Goal: Task Accomplishment & Management: Use online tool/utility

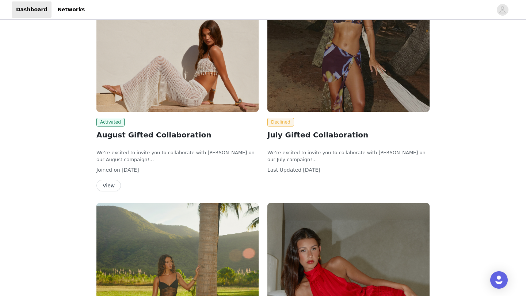
scroll to position [64, 0]
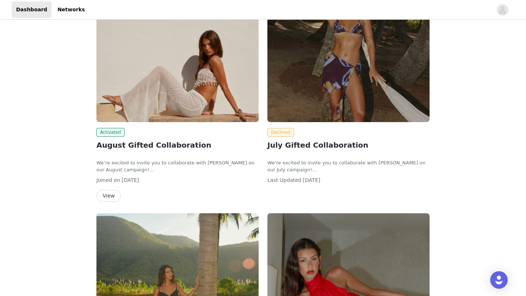
click at [111, 197] on button "View" at bounding box center [108, 196] width 24 height 12
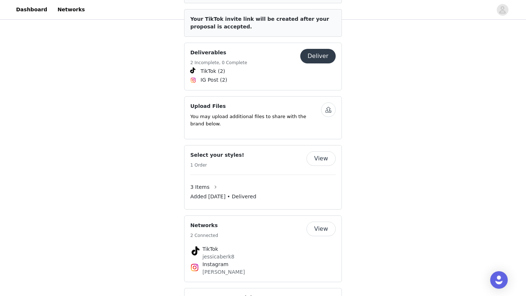
scroll to position [331, 0]
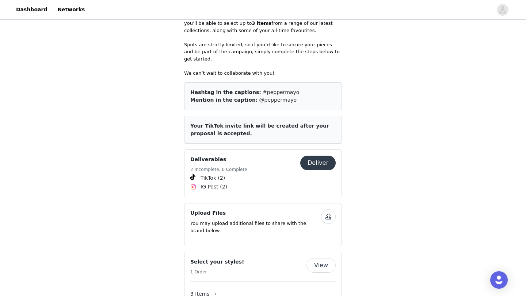
click at [315, 156] on button "Deliver" at bounding box center [317, 163] width 35 height 15
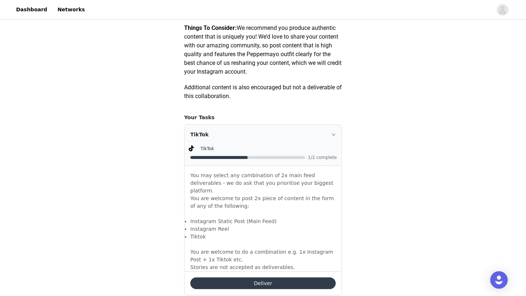
scroll to position [427, 0]
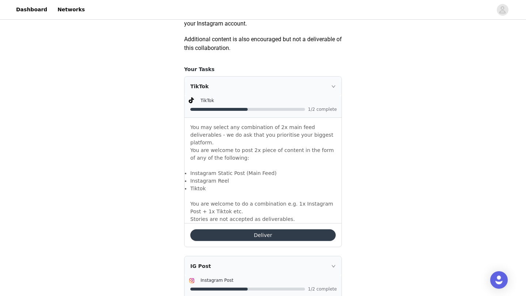
click at [265, 231] on button "Deliver" at bounding box center [262, 236] width 145 height 12
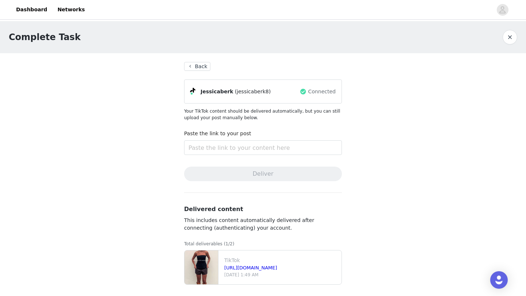
scroll to position [3, 0]
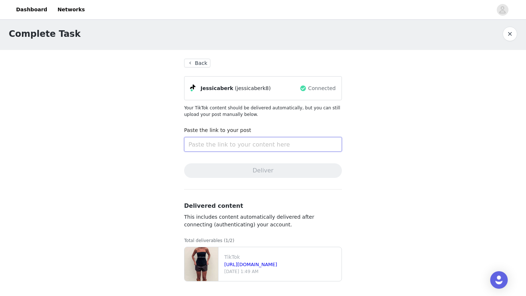
click at [291, 145] on input "text" at bounding box center [263, 144] width 158 height 15
paste input "[URL][DOMAIN_NAME]"
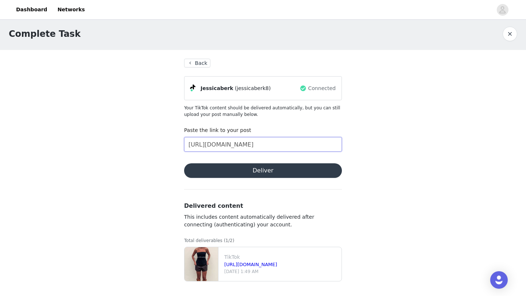
scroll to position [0, 111]
type input "[URL][DOMAIN_NAME]"
click at [264, 165] on button "Deliver" at bounding box center [263, 171] width 158 height 15
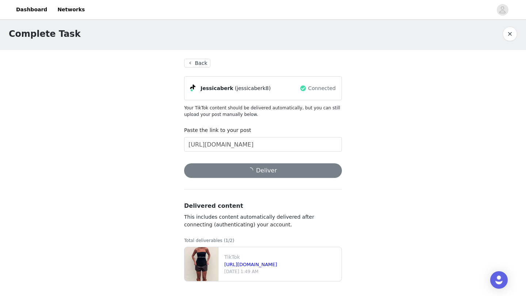
scroll to position [0, 0]
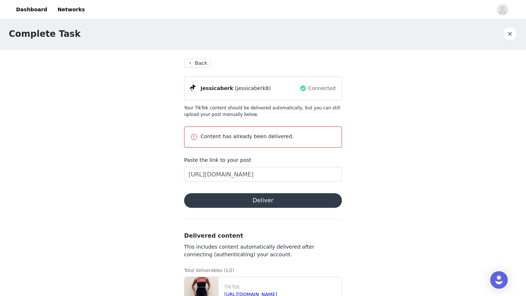
click at [197, 64] on button "Back" at bounding box center [197, 63] width 26 height 9
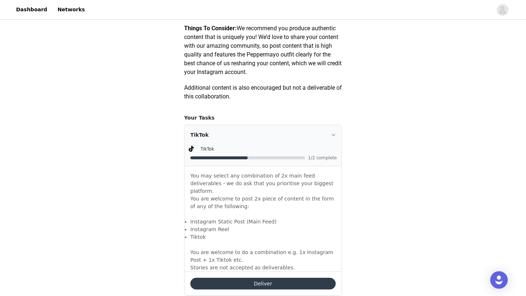
scroll to position [551, 0]
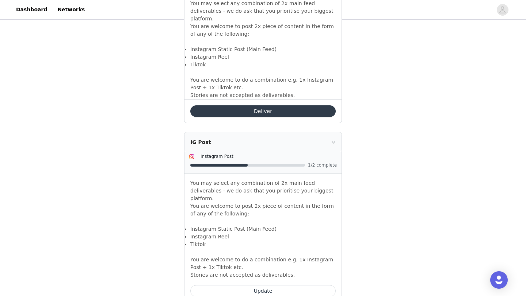
click at [232, 105] on button "Deliver" at bounding box center [262, 111] width 145 height 12
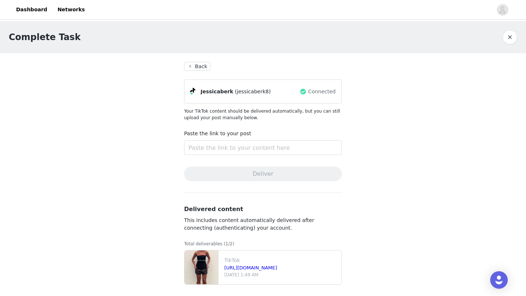
scroll to position [3, 0]
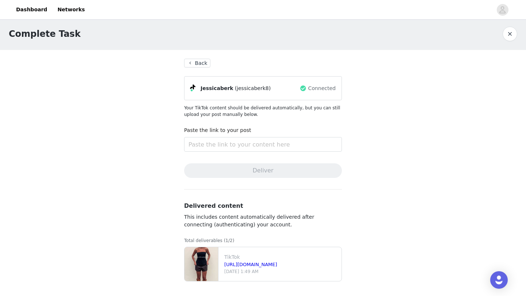
click at [203, 61] on button "Back" at bounding box center [197, 63] width 26 height 9
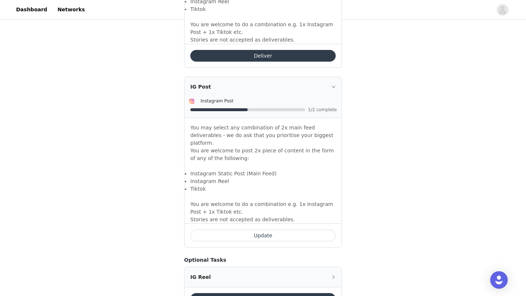
scroll to position [623, 0]
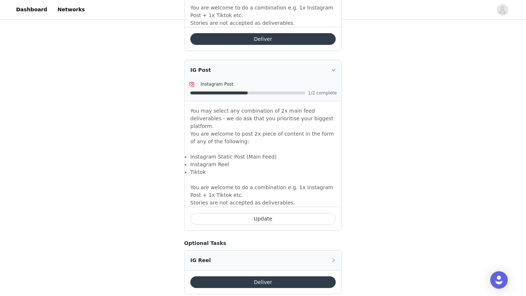
click at [257, 213] on button "Update" at bounding box center [262, 219] width 145 height 12
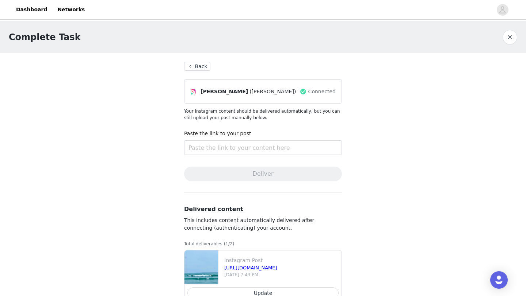
scroll to position [21, 0]
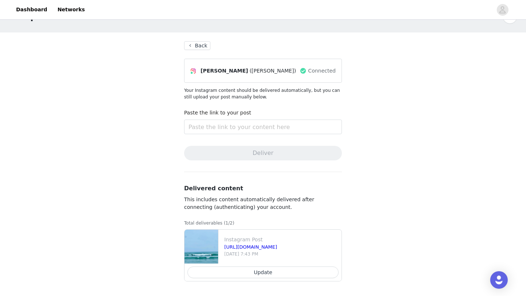
click at [199, 44] on button "Back" at bounding box center [197, 45] width 26 height 9
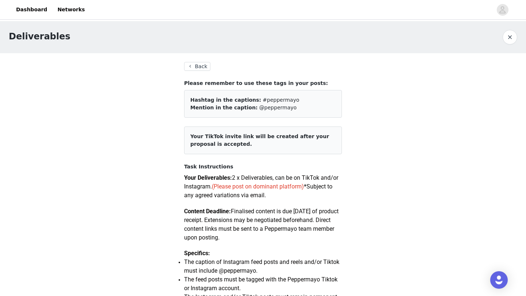
click at [204, 66] on button "Back" at bounding box center [197, 66] width 26 height 9
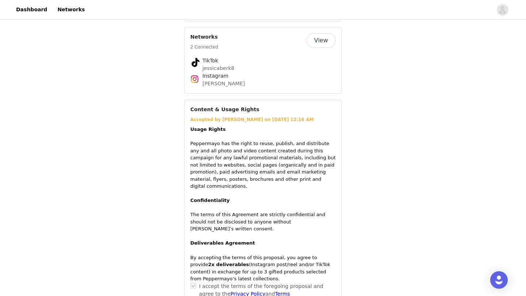
scroll to position [646, 0]
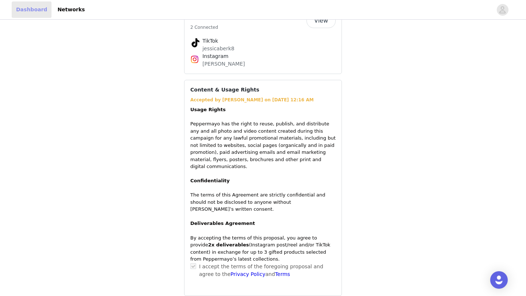
click at [30, 8] on link "Dashboard" at bounding box center [32, 9] width 40 height 16
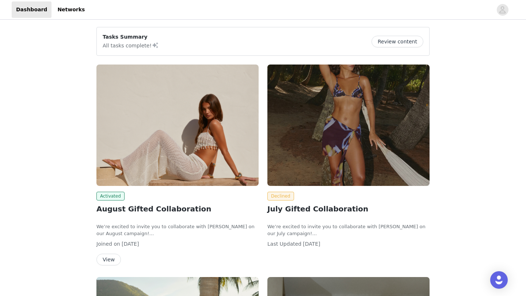
click at [415, 38] on button "Review content" at bounding box center [397, 42] width 52 height 12
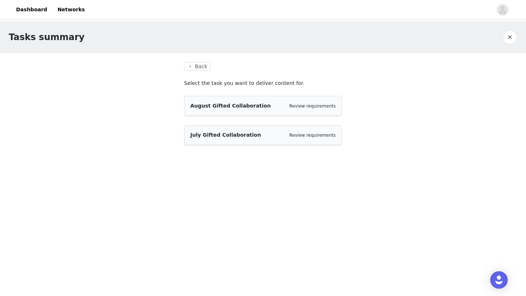
click at [277, 107] on div "August Gifted Collaboration Review requirements" at bounding box center [262, 106] width 145 height 8
click at [297, 105] on link "Review requirements" at bounding box center [312, 106] width 46 height 5
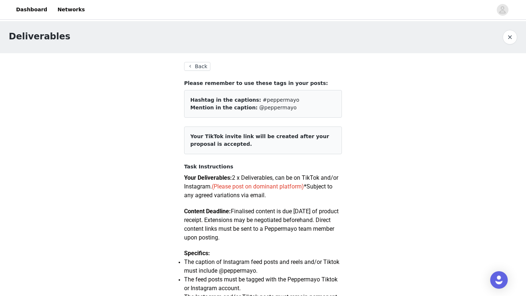
click at [189, 68] on button "Back" at bounding box center [197, 66] width 26 height 9
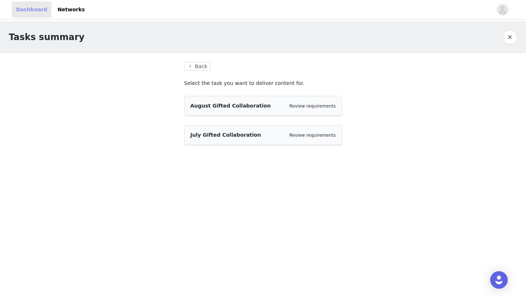
click at [25, 16] on link "Dashboard" at bounding box center [32, 9] width 40 height 16
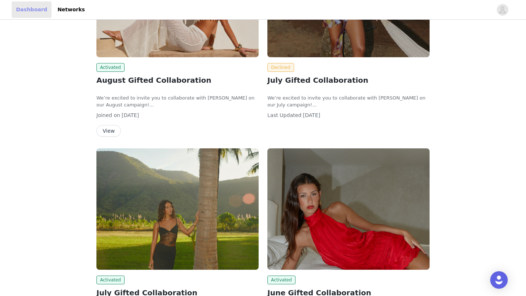
scroll to position [103, 0]
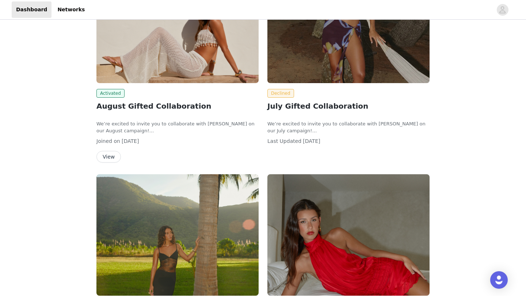
click at [110, 160] on button "View" at bounding box center [108, 157] width 24 height 12
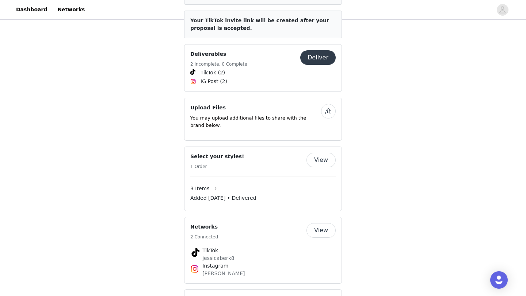
scroll to position [453, 0]
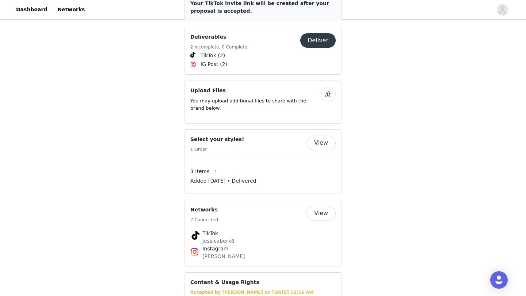
click at [319, 138] on button "View" at bounding box center [320, 143] width 29 height 15
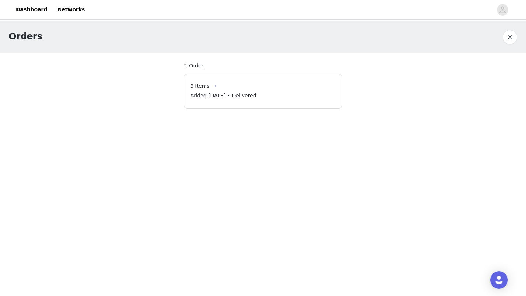
click at [213, 89] on button "button" at bounding box center [216, 86] width 12 height 12
